Goal: Find specific page/section: Find specific page/section

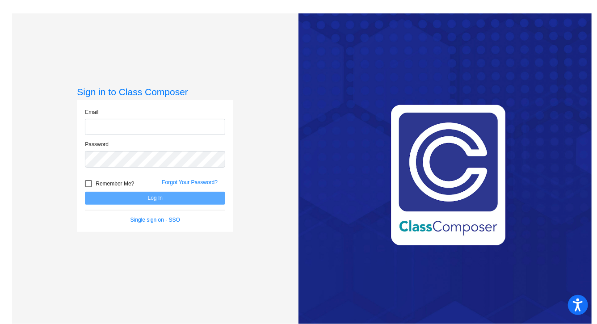
type input "[EMAIL_ADDRESS][DOMAIN_NAME]"
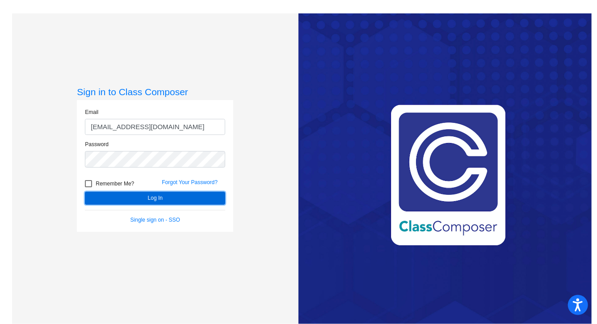
click at [160, 197] on button "Log In" at bounding box center [155, 198] width 140 height 13
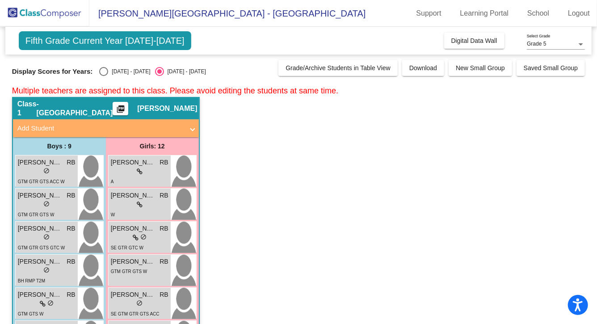
click at [102, 75] on div "Select an option" at bounding box center [103, 71] width 9 height 9
click at [103, 76] on input "[DATE] - [DATE]" at bounding box center [103, 76] width 0 height 0
radio input "true"
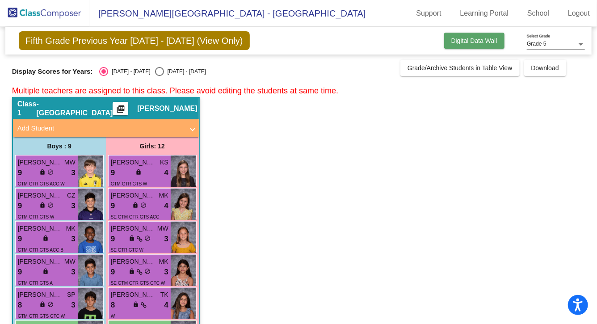
click at [451, 41] on span "Digital Data Wall" at bounding box center [474, 40] width 46 height 7
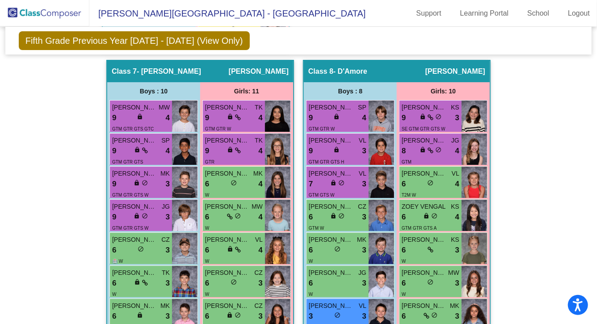
scroll to position [1607, 0]
